Goal: Task Accomplishment & Management: Complete application form

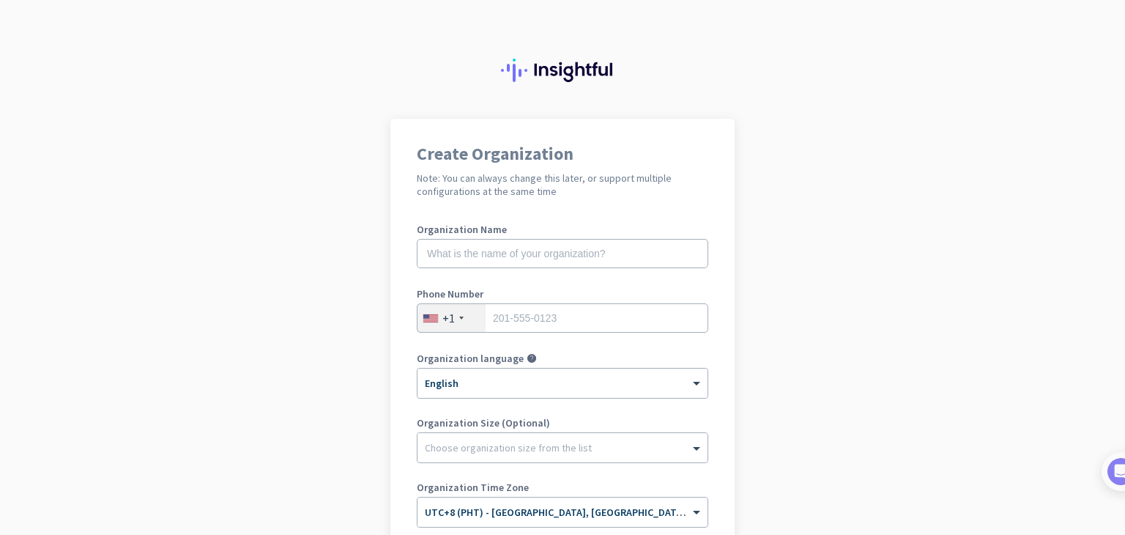
scroll to position [218, 0]
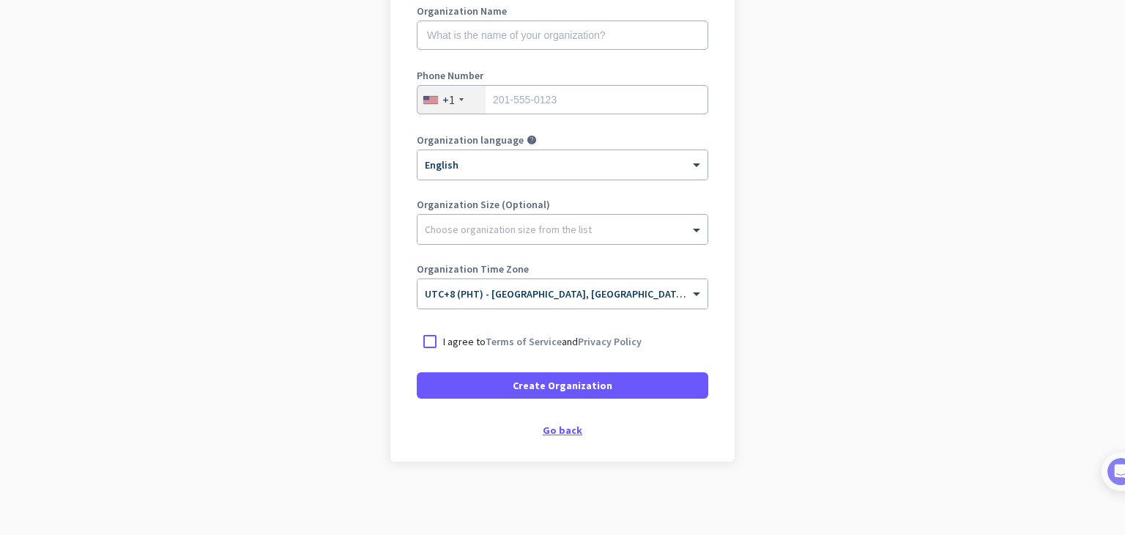
click at [551, 436] on div "Create Organization Note: You can always change this later, or support multiple…" at bounding box center [562, 180] width 344 height 561
click at [551, 431] on div "Go back" at bounding box center [563, 430] width 292 height 10
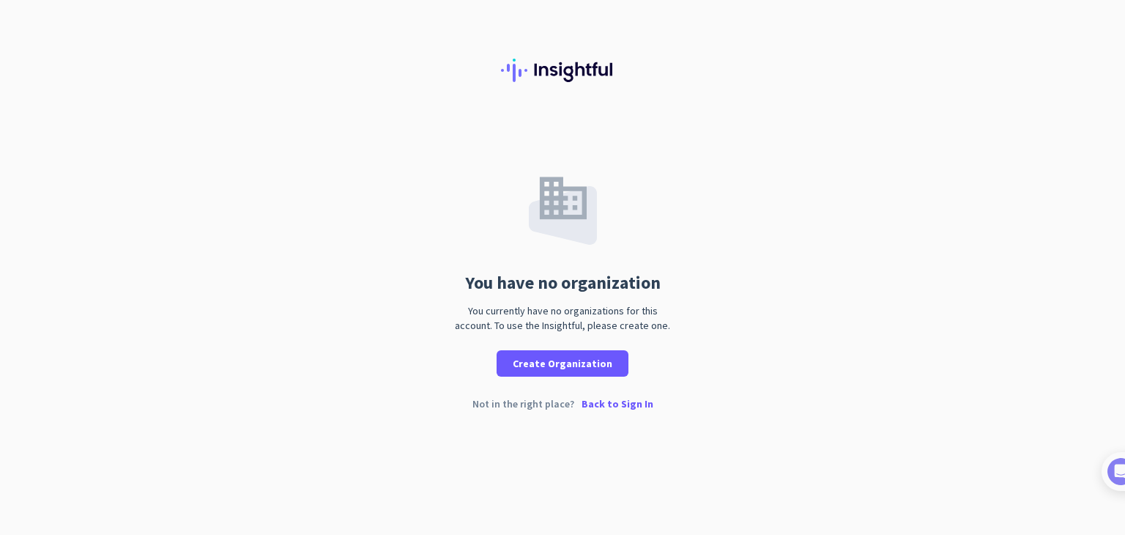
click at [608, 403] on p "Back to Sign In" at bounding box center [618, 404] width 72 height 10
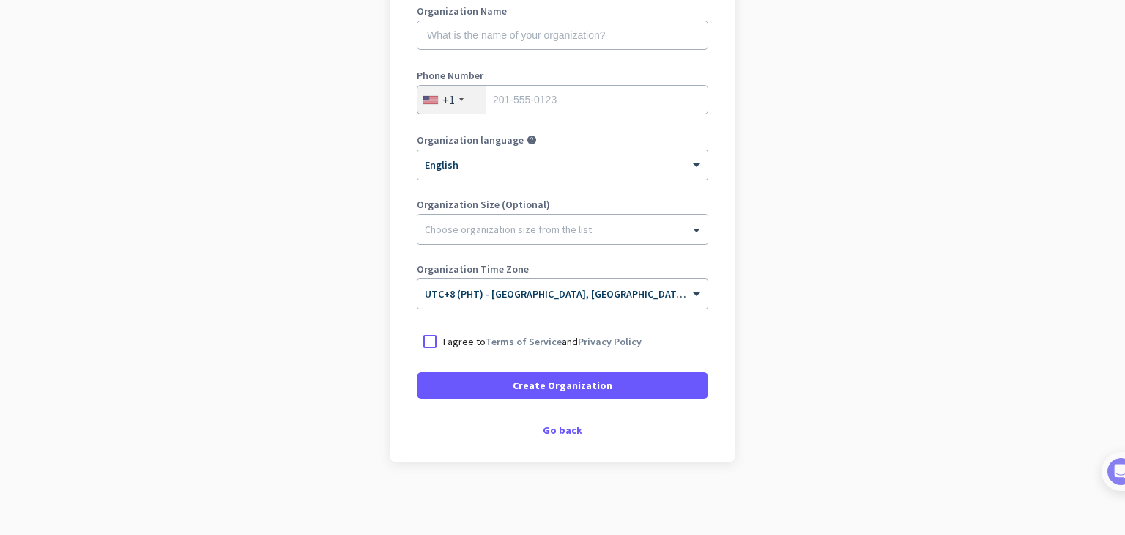
scroll to position [72, 0]
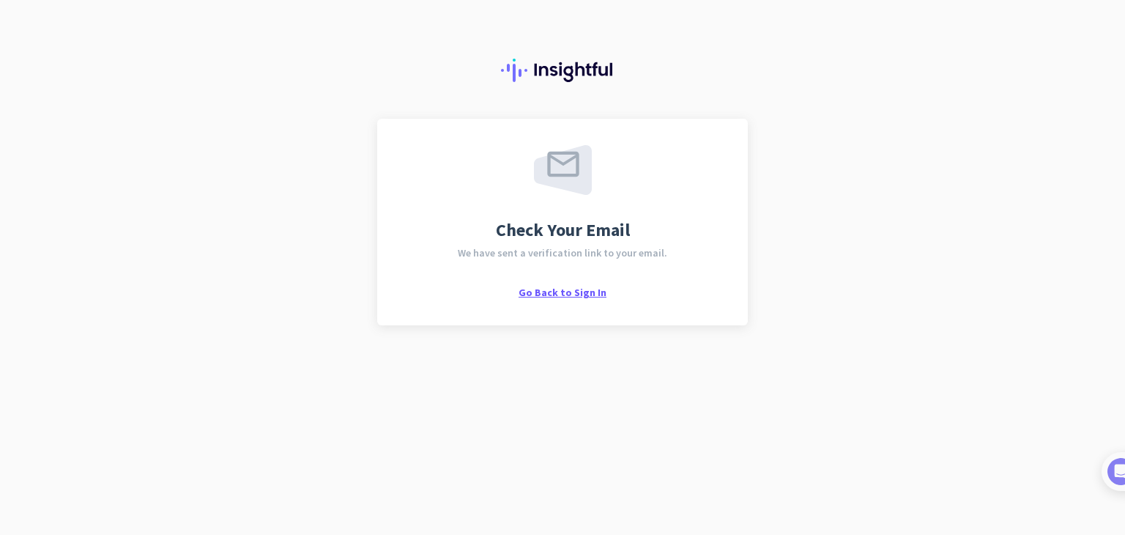
click at [577, 288] on span "Go Back to Sign In" at bounding box center [563, 292] width 88 height 13
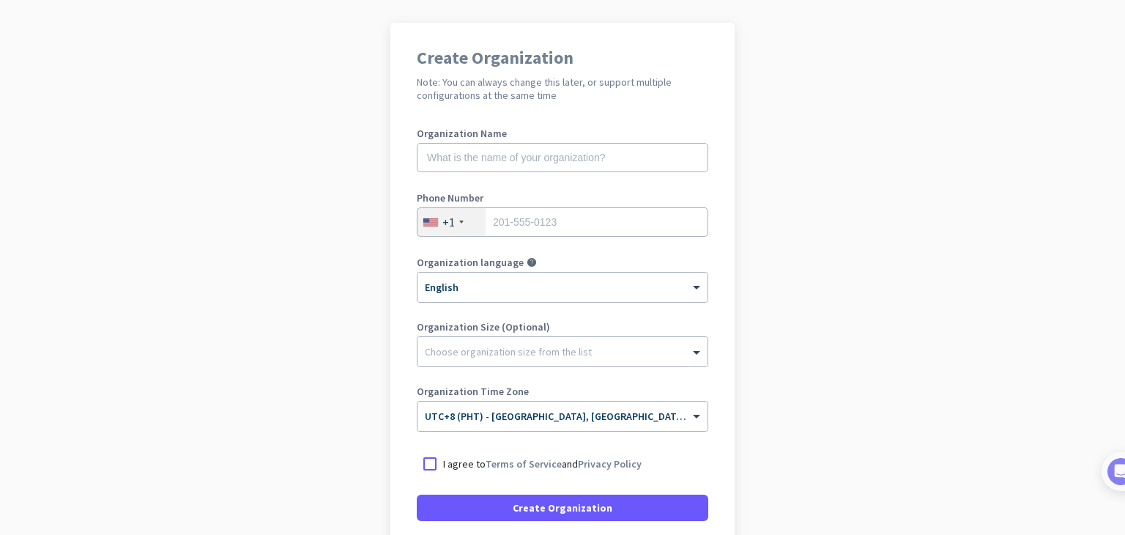
scroll to position [218, 0]
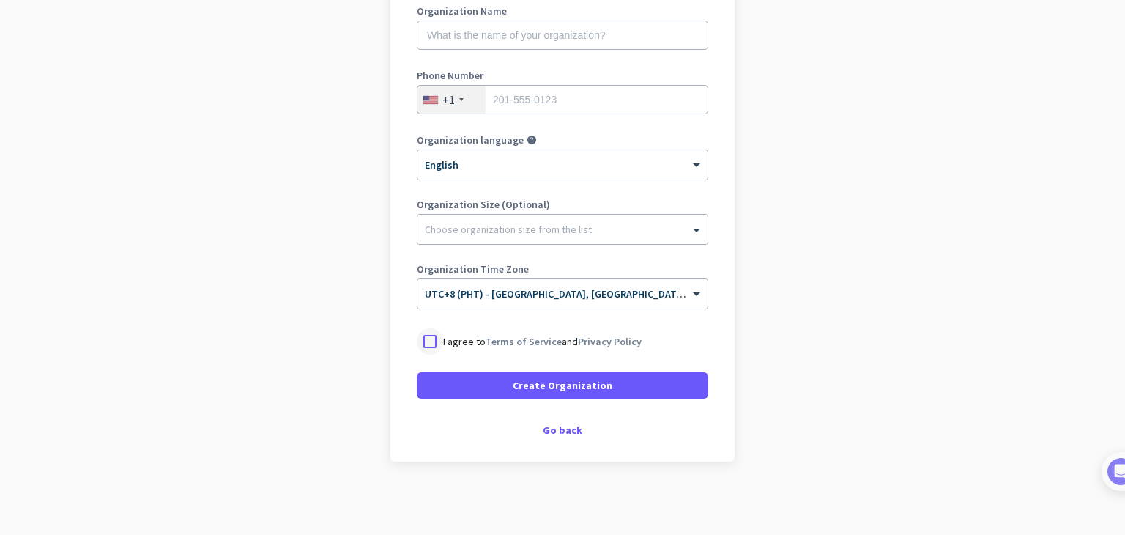
click at [428, 341] on div at bounding box center [430, 341] width 26 height 26
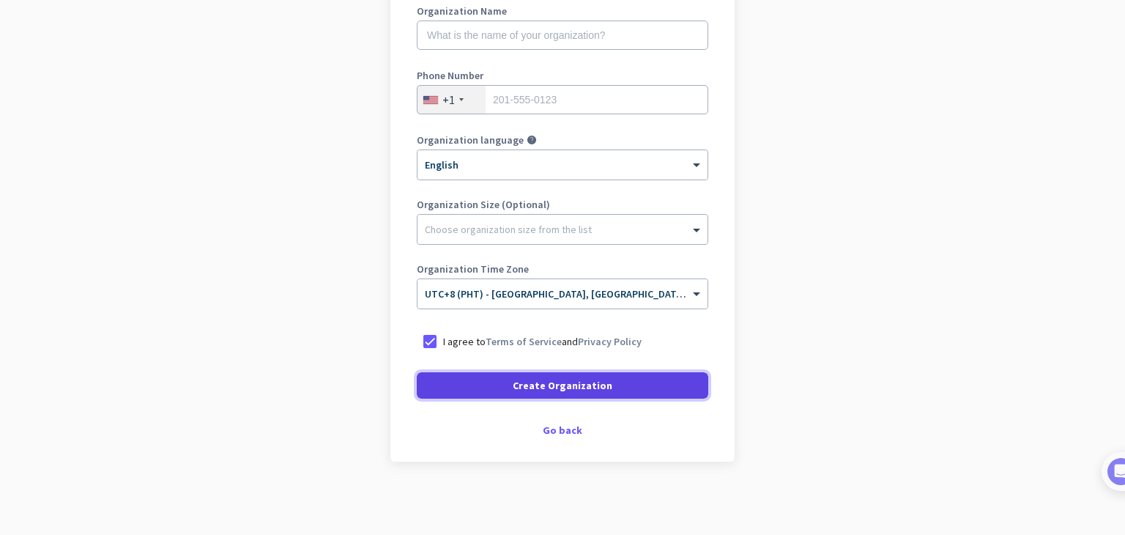
click at [632, 388] on span at bounding box center [563, 385] width 292 height 35
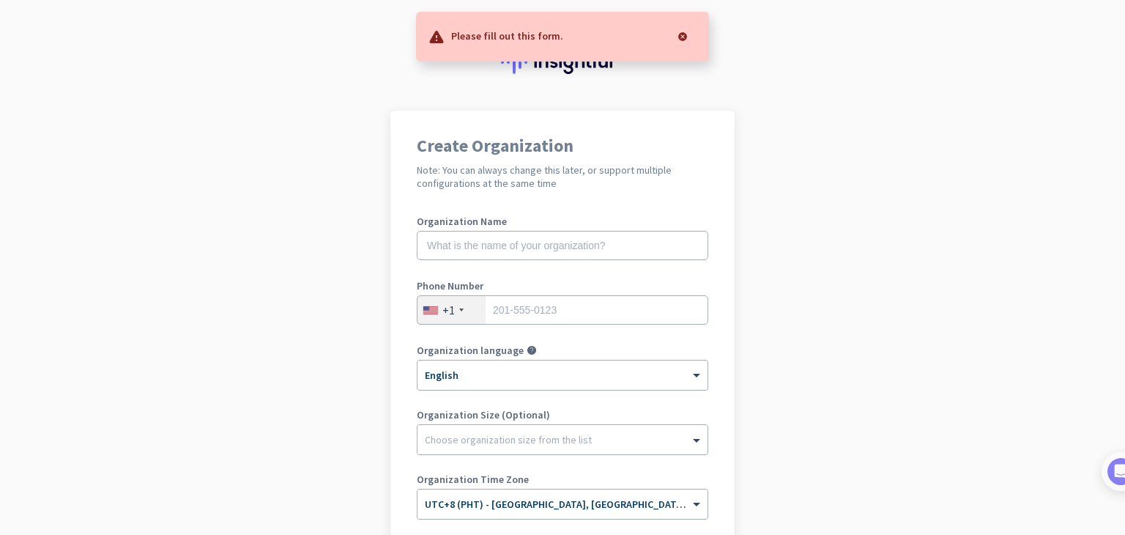
scroll to position [0, 0]
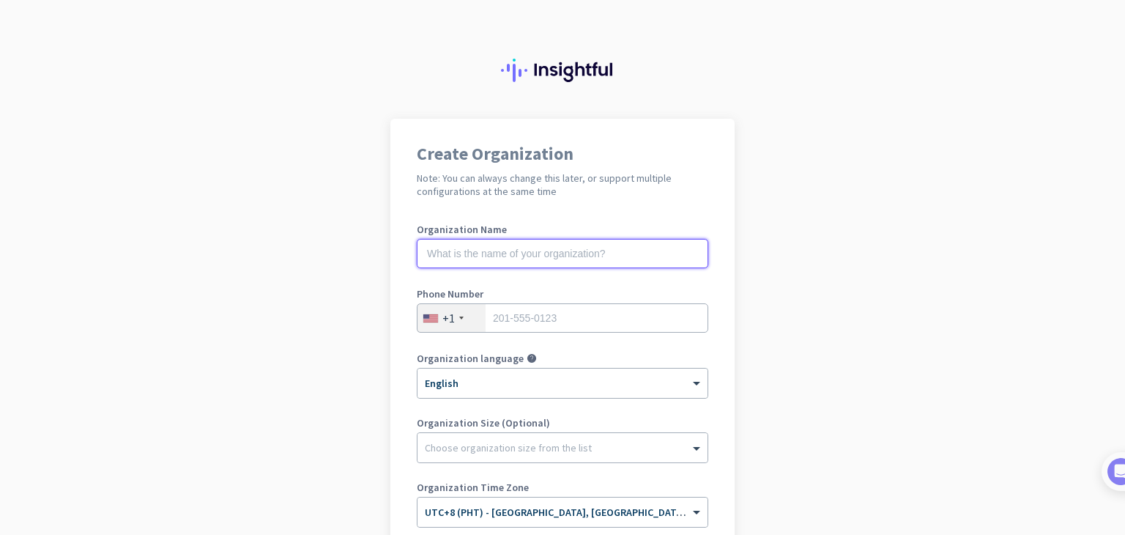
click at [555, 256] on input "text" at bounding box center [563, 253] width 292 height 29
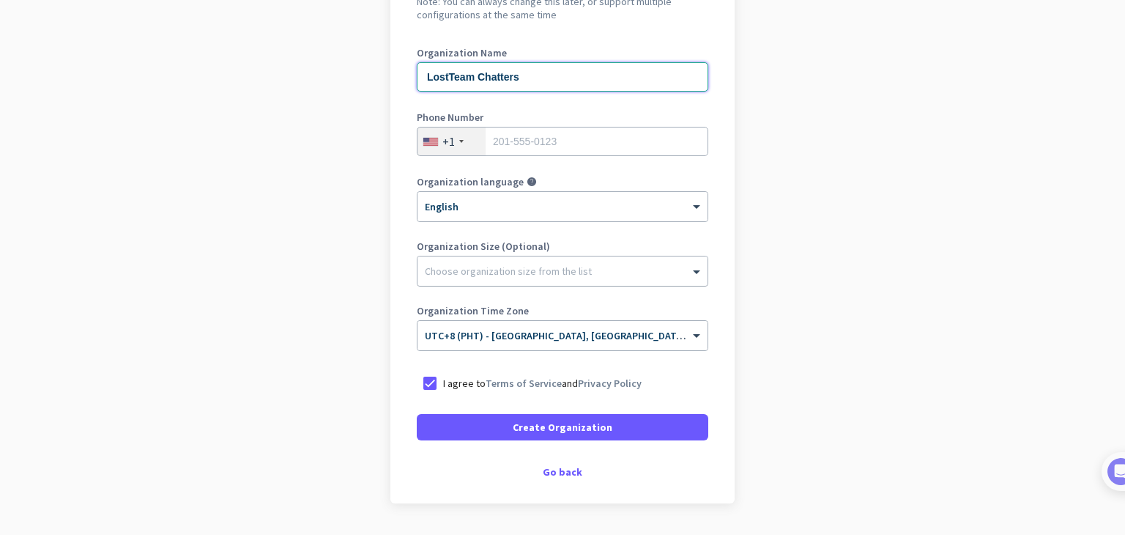
scroll to position [218, 0]
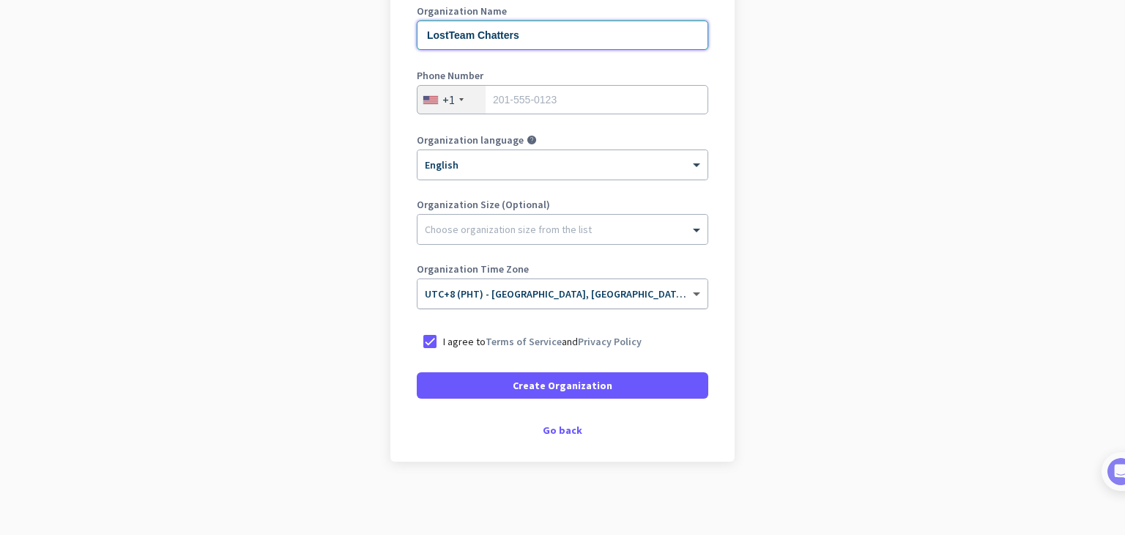
type input "LostTeam Chatters"
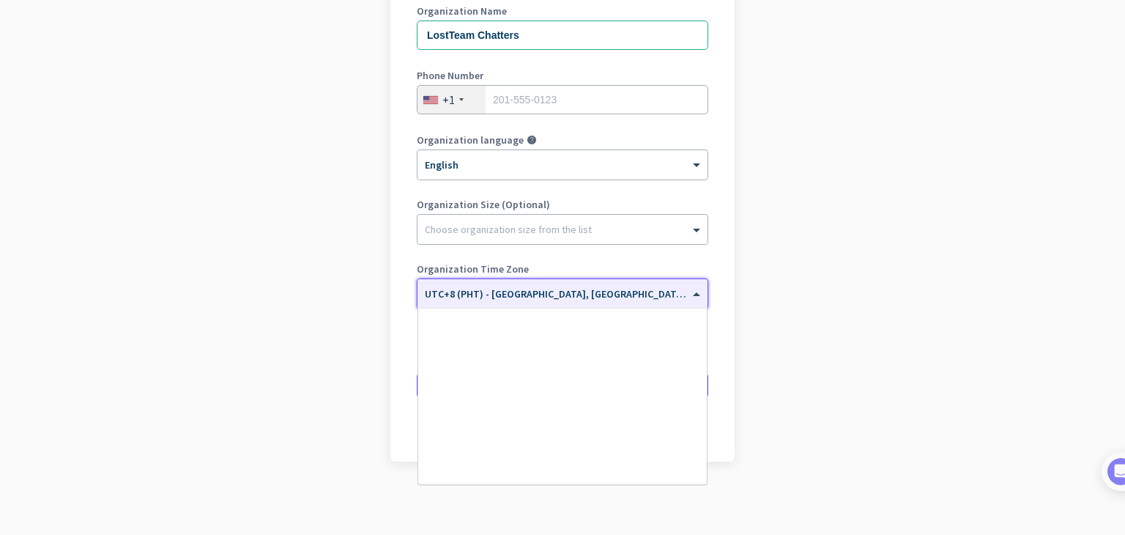
click at [689, 291] on span at bounding box center [698, 294] width 18 height 12
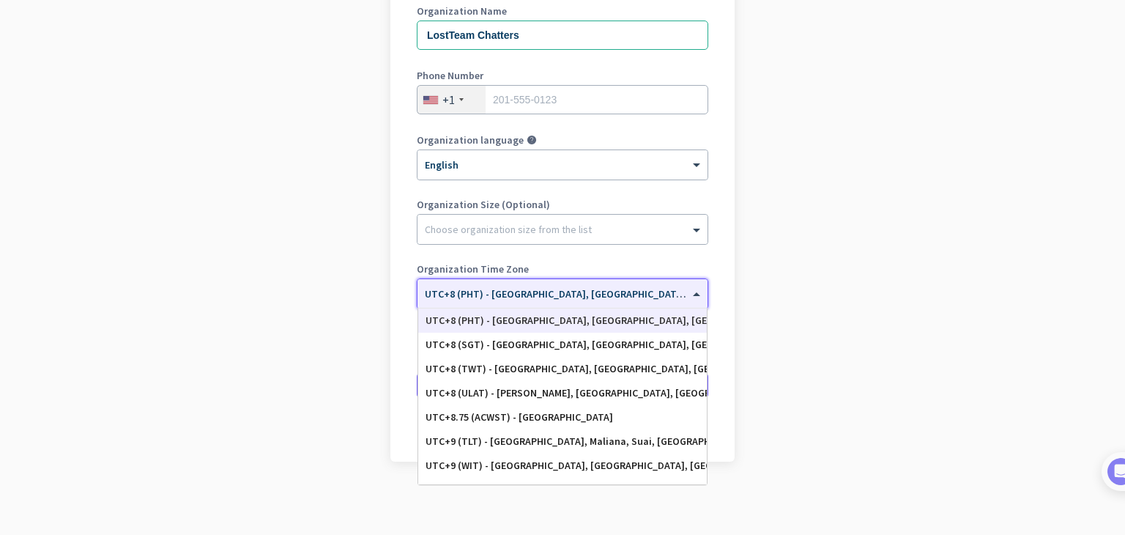
click at [689, 291] on span at bounding box center [698, 294] width 18 height 12
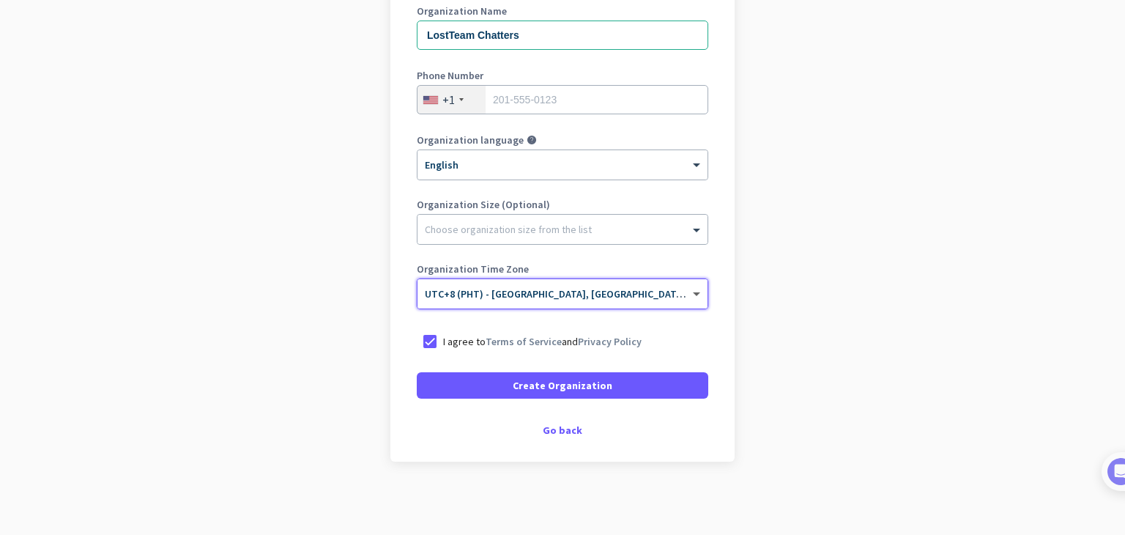
click at [689, 291] on span at bounding box center [698, 294] width 18 height 12
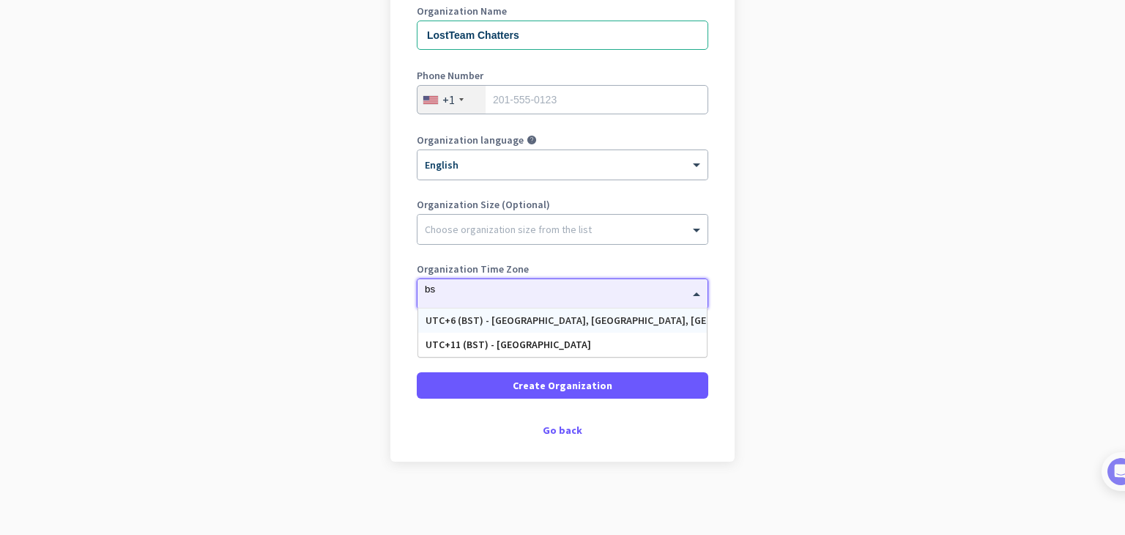
scroll to position [0, 0]
type input "bst"
click at [464, 245] on div "Organization Size (Optional) Choose organization size from the list" at bounding box center [563, 228] width 292 height 59
